Goal: Task Accomplishment & Management: Manage account settings

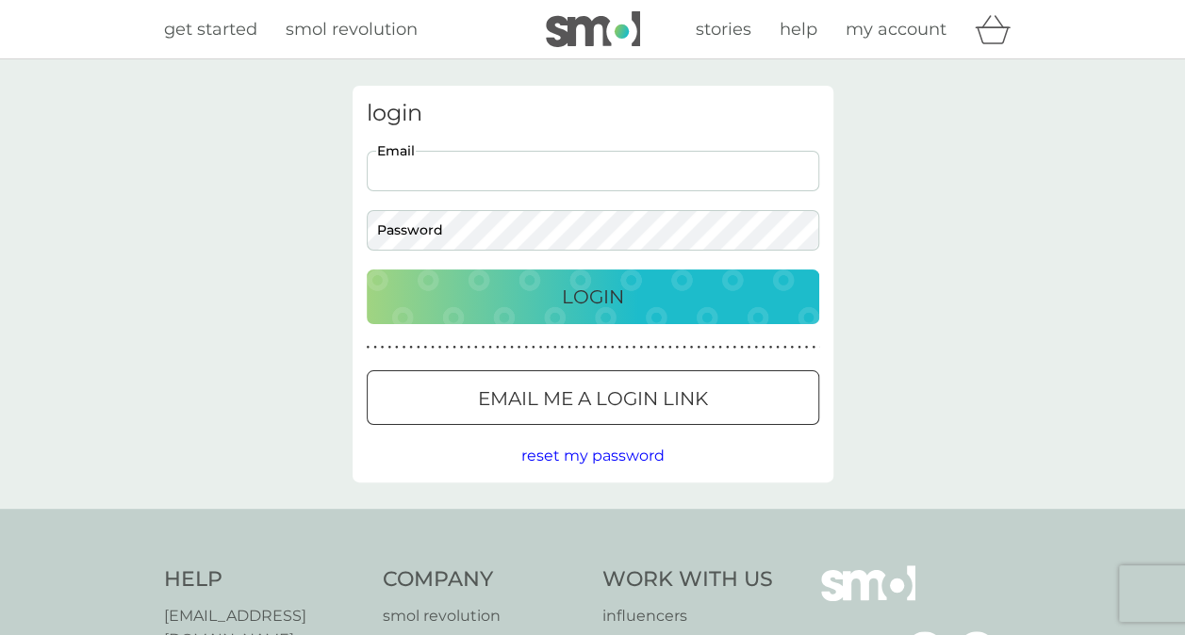
click at [724, 172] on input "Email" at bounding box center [593, 171] width 452 height 41
type input "[EMAIL_ADDRESS][DOMAIN_NAME]"
click at [406, 300] on div "Login" at bounding box center [593, 297] width 415 height 30
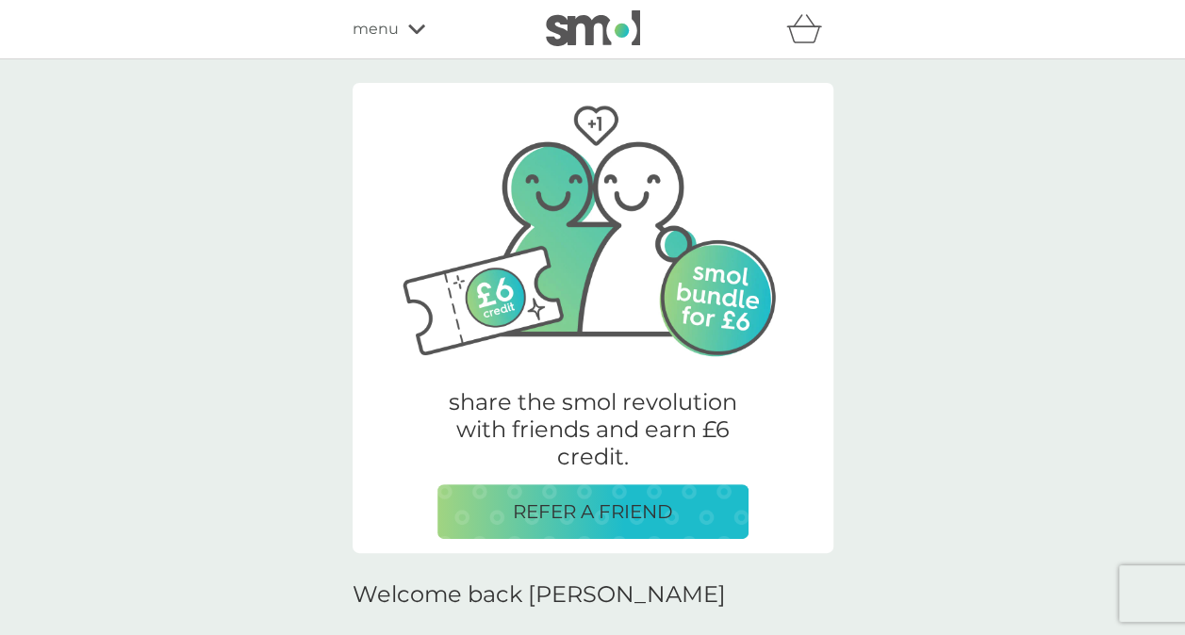
click at [414, 24] on icon at bounding box center [416, 29] width 17 height 11
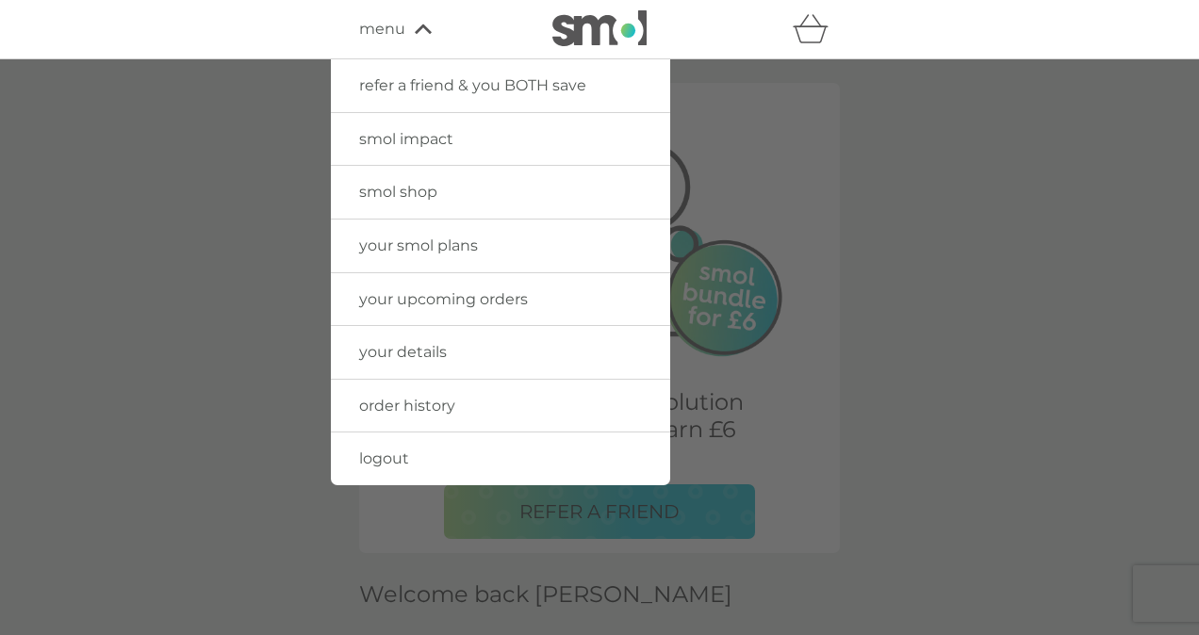
click at [222, 366] on div at bounding box center [599, 376] width 1199 height 635
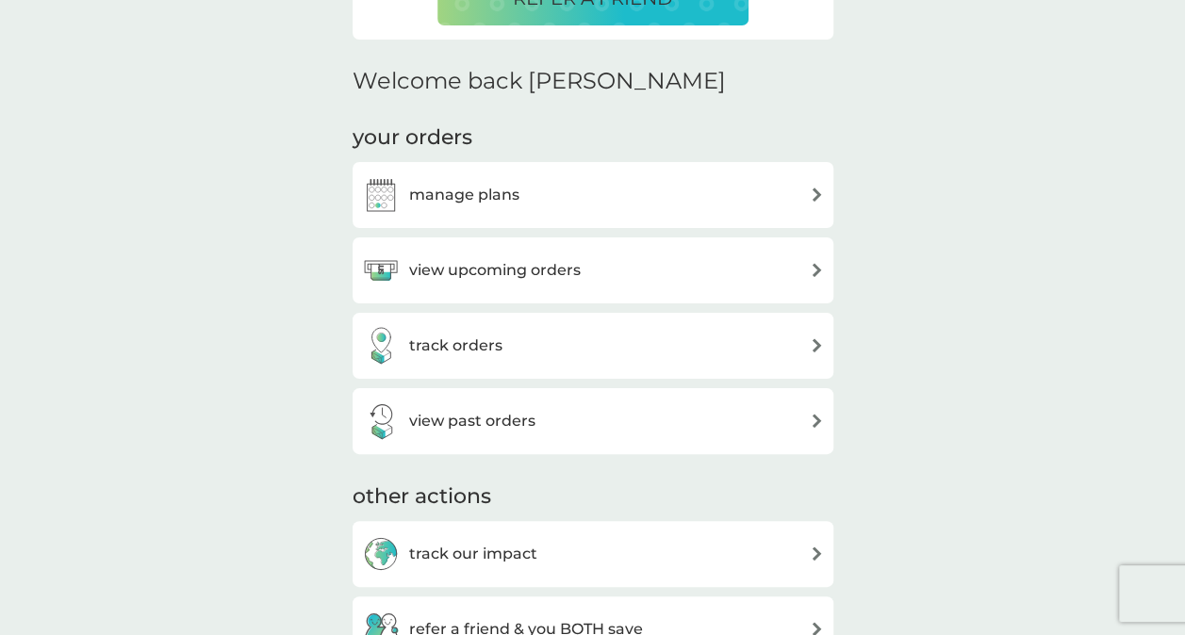
scroll to position [515, 0]
click at [428, 205] on h3 "manage plans" at bounding box center [464, 194] width 110 height 25
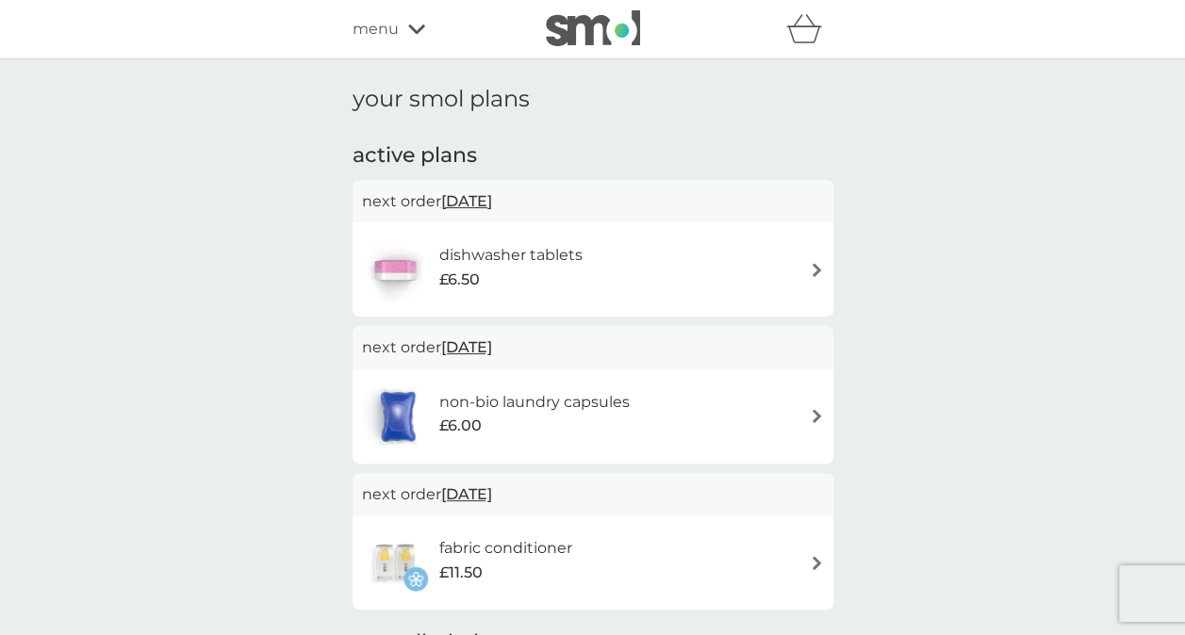
click at [409, 31] on icon at bounding box center [416, 29] width 17 height 11
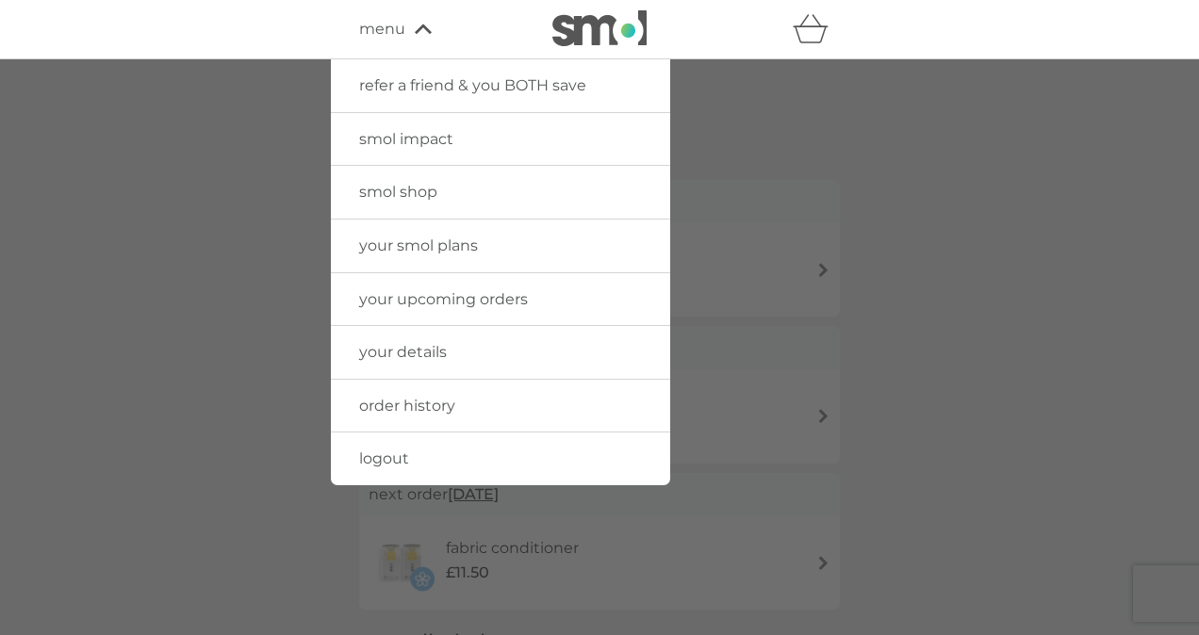
click at [385, 450] on span "logout" at bounding box center [384, 459] width 50 height 18
